Goal: Transaction & Acquisition: Purchase product/service

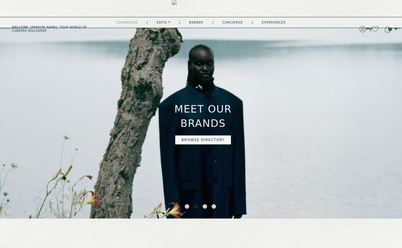
click at [196, 208] on button "2" at bounding box center [197, 208] width 6 height 6
click at [204, 207] on button "3" at bounding box center [206, 208] width 6 height 6
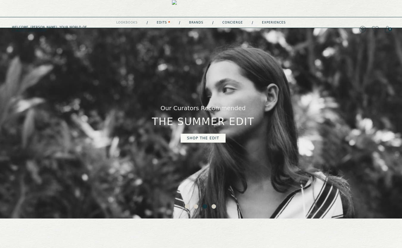
click at [213, 208] on button "4" at bounding box center [215, 208] width 6 height 6
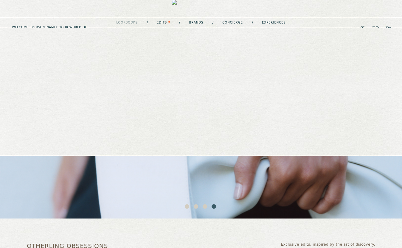
click at [196, 23] on link "Brands" at bounding box center [196, 22] width 14 height 3
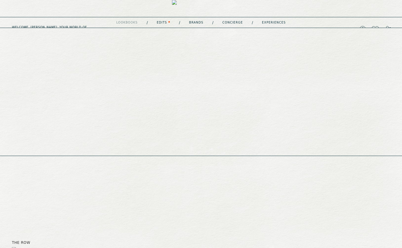
click at [268, 24] on link "experiences" at bounding box center [274, 22] width 24 height 3
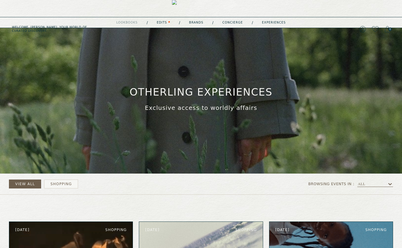
click at [183, 8] on img at bounding box center [201, 29] width 58 height 58
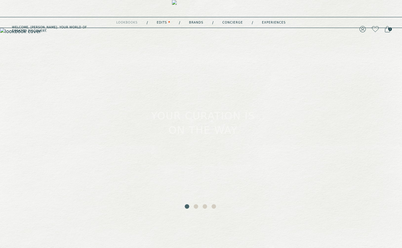
click at [197, 208] on button "2" at bounding box center [197, 208] width 6 height 6
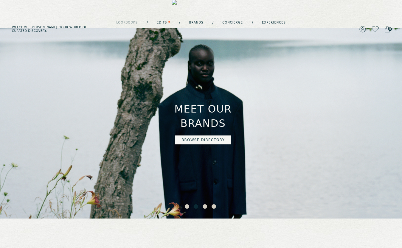
click at [204, 207] on button "3" at bounding box center [206, 208] width 6 height 6
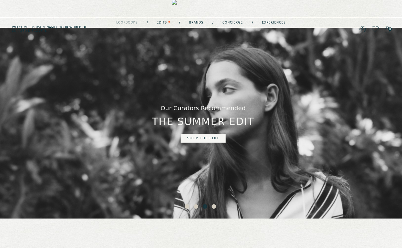
click at [193, 138] on link "shop the edit" at bounding box center [203, 138] width 45 height 9
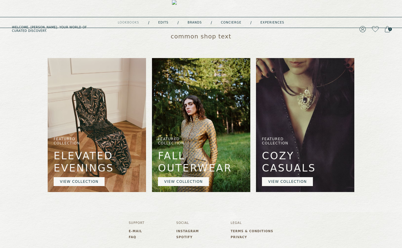
scroll to position [146, 0]
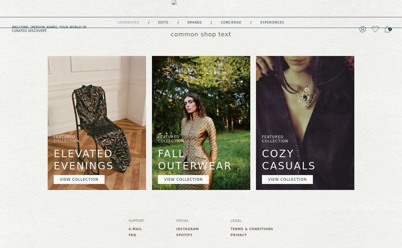
click at [179, 181] on link "VIEW COLLECTION" at bounding box center [183, 179] width 51 height 9
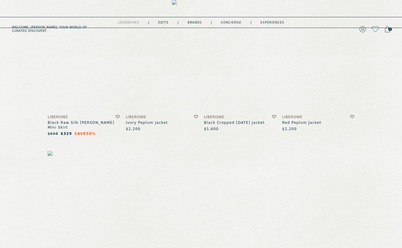
scroll to position [58, 0]
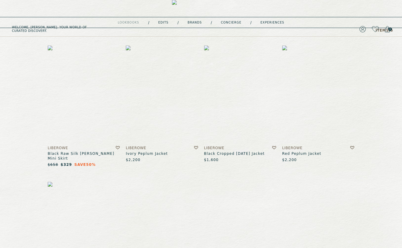
click at [150, 113] on img at bounding box center [162, 95] width 72 height 98
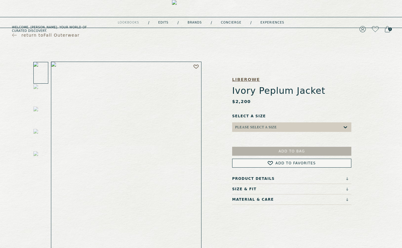
click at [244, 80] on h5 "Liberowe" at bounding box center [291, 80] width 119 height 6
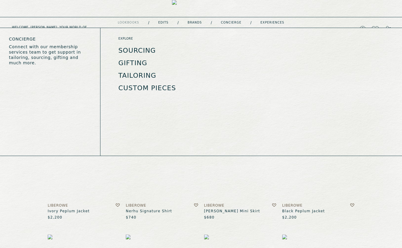
click at [142, 51] on link "Sourcing" at bounding box center [137, 50] width 38 height 7
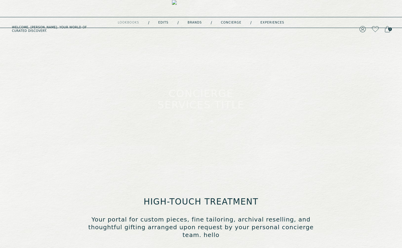
type input "**********"
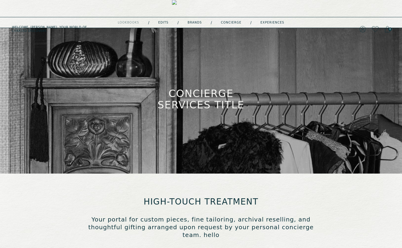
type input "**********"
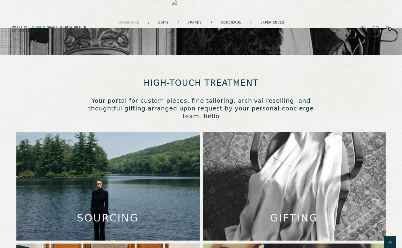
scroll to position [42, 0]
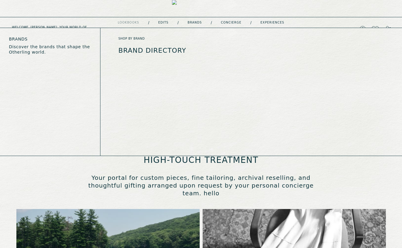
click at [172, 49] on link "Brand Directory" at bounding box center [152, 50] width 68 height 7
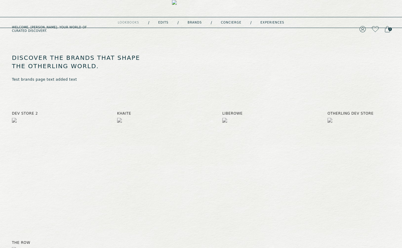
click at [185, 6] on img at bounding box center [201, 29] width 58 height 58
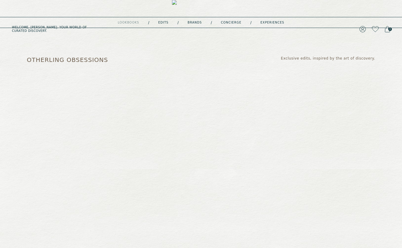
scroll to position [187, 0]
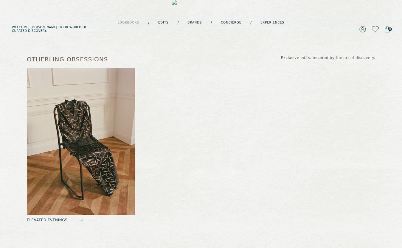
click at [93, 161] on img at bounding box center [81, 141] width 108 height 147
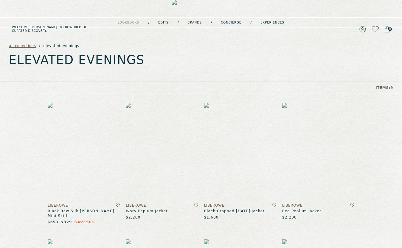
click at [230, 150] on img at bounding box center [240, 152] width 72 height 98
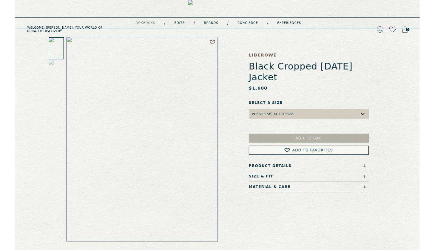
scroll to position [28, 0]
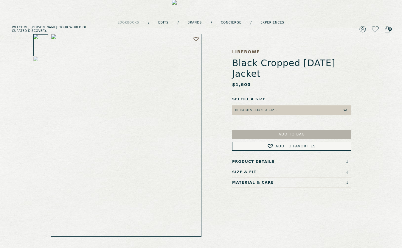
click at [274, 106] on div "Please select a Size" at bounding box center [288, 111] width 107 height 10
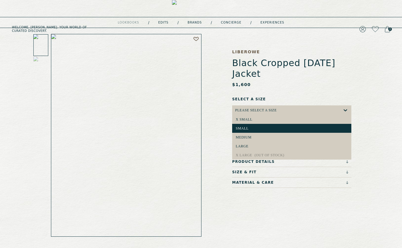
click at [268, 126] on div "small" at bounding box center [292, 128] width 112 height 4
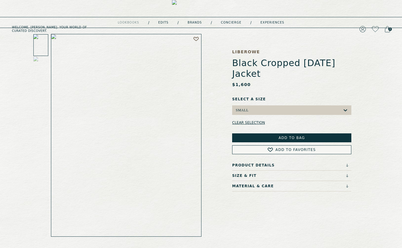
click at [275, 134] on button "Add to Bag" at bounding box center [291, 138] width 119 height 9
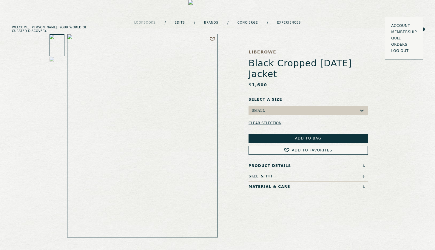
click at [298, 148] on span "Add to Favorites" at bounding box center [312, 150] width 40 height 4
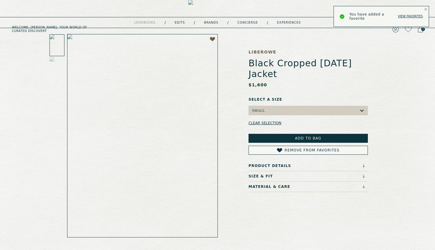
click at [402, 10] on icon "Notifications Alt+T" at bounding box center [425, 9] width 3 height 3
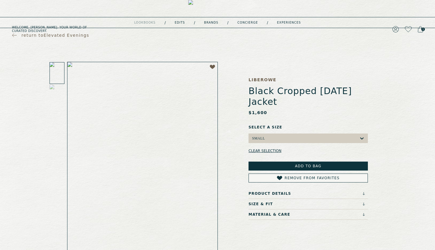
click at [402, 26] on icon at bounding box center [420, 29] width 5 height 7
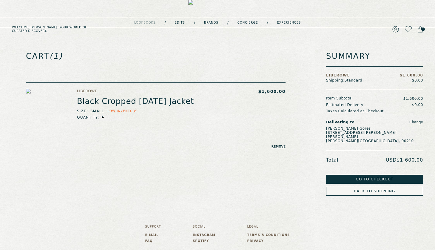
click at [386, 175] on button "Go to Checkout" at bounding box center [374, 178] width 97 height 9
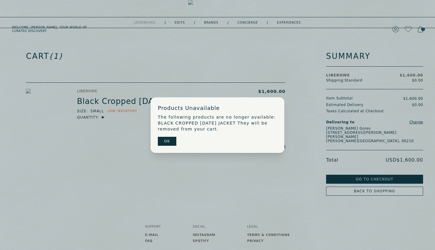
click at [168, 142] on button "OK" at bounding box center [167, 141] width 18 height 9
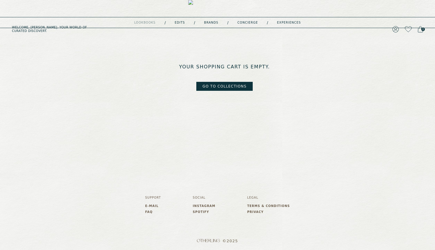
click at [235, 88] on link "go to collections" at bounding box center [224, 86] width 57 height 9
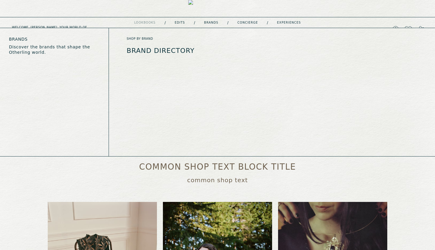
click at [208, 22] on link "Brands" at bounding box center [211, 22] width 14 height 3
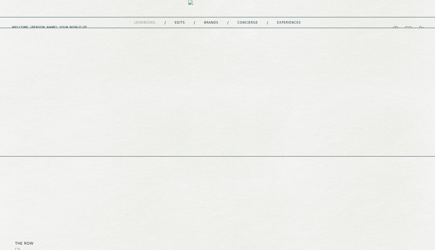
click at [182, 24] on link "Edits" at bounding box center [180, 22] width 10 height 3
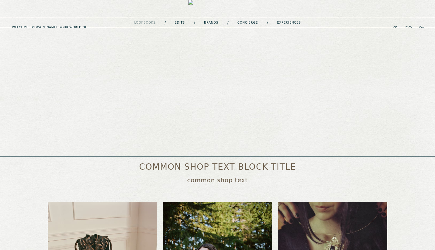
click at [249, 21] on link "concierge" at bounding box center [247, 22] width 21 height 3
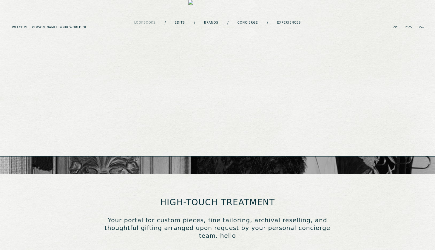
click at [285, 21] on link "experiences" at bounding box center [289, 22] width 24 height 3
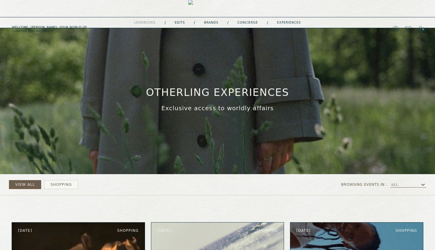
click at [192, 7] on img at bounding box center [217, 29] width 58 height 58
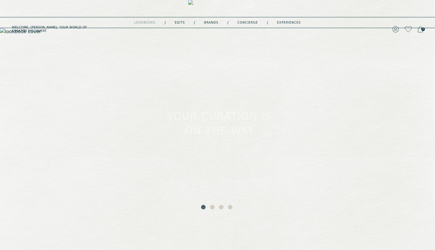
click at [212, 209] on button "2" at bounding box center [213, 208] width 6 height 6
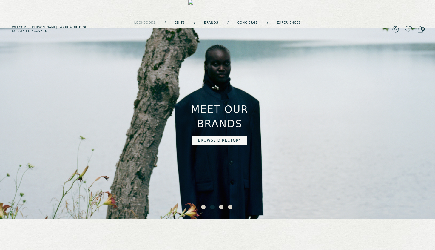
click at [222, 208] on button "3" at bounding box center [222, 208] width 6 height 6
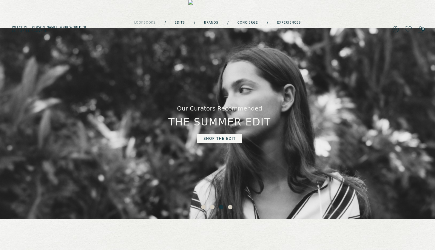
click at [230, 206] on button "4" at bounding box center [231, 208] width 6 height 6
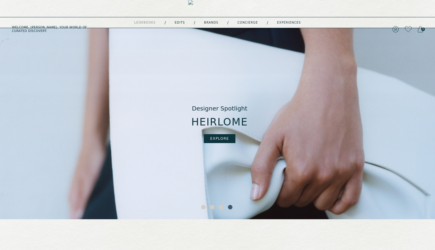
click at [222, 208] on button "3" at bounding box center [222, 208] width 6 height 6
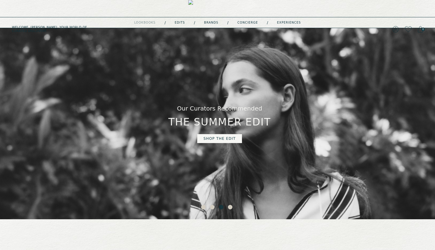
click at [211, 207] on button "2" at bounding box center [213, 208] width 6 height 6
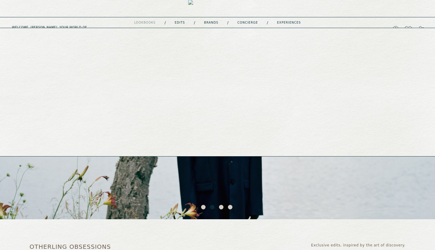
click at [284, 23] on link "experiences" at bounding box center [289, 22] width 24 height 3
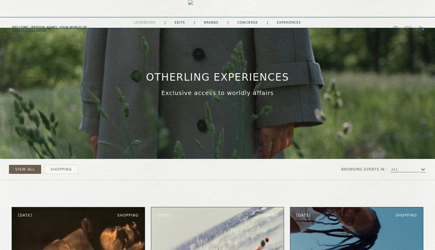
scroll to position [16, 0]
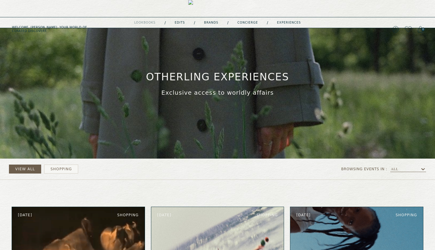
click at [62, 168] on button "shopping" at bounding box center [61, 168] width 34 height 9
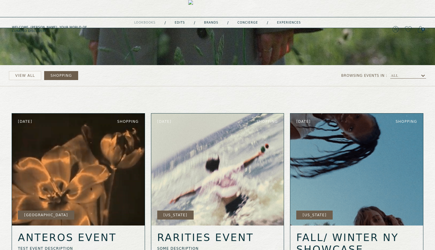
scroll to position [0, 0]
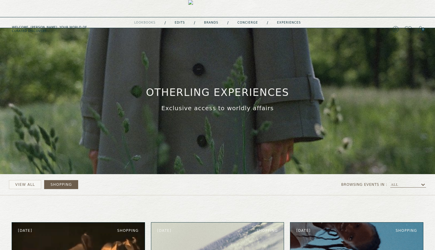
click at [207, 10] on img at bounding box center [217, 29] width 58 height 58
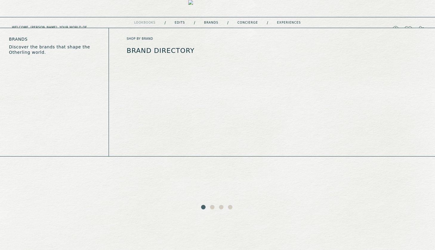
click at [214, 207] on button "2" at bounding box center [213, 208] width 6 height 6
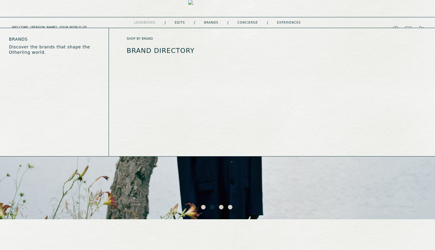
click at [222, 206] on button "3" at bounding box center [222, 208] width 6 height 6
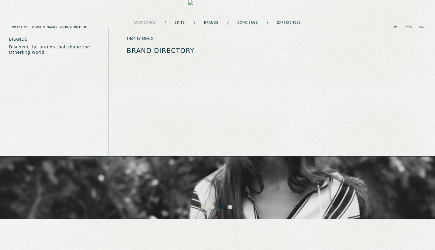
click at [232, 207] on button "4" at bounding box center [231, 208] width 6 height 6
